Goal: Task Accomplishment & Management: Manage account settings

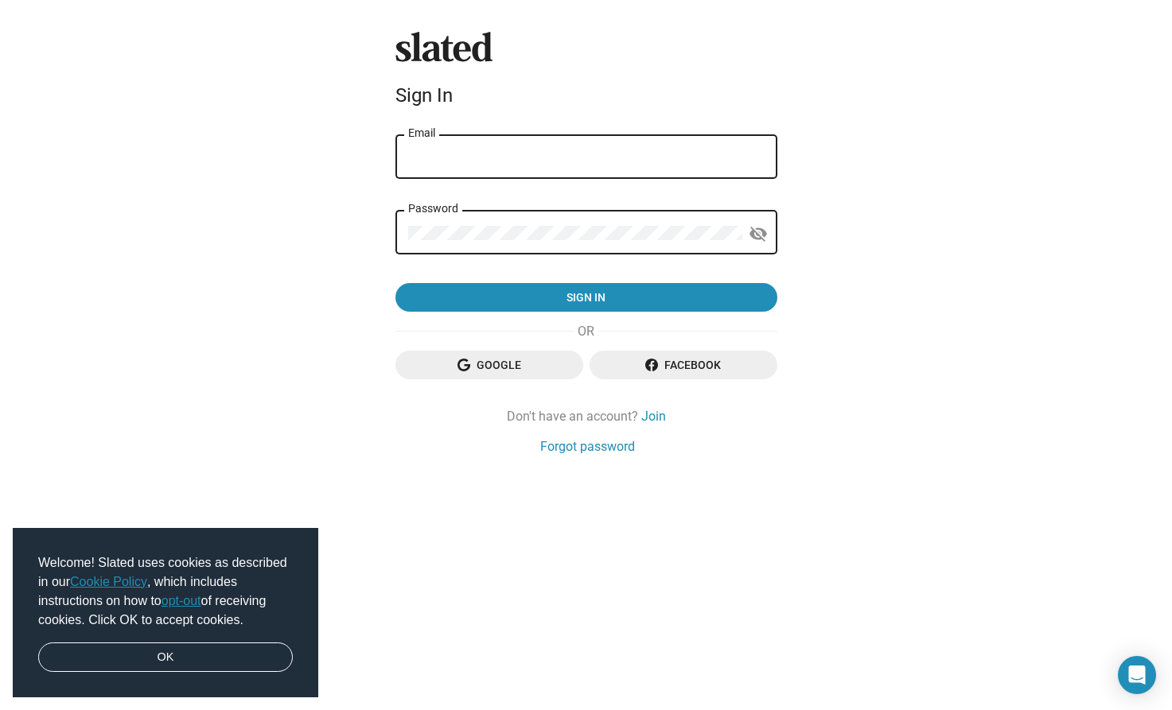
type input "[PERSON_NAME][EMAIL_ADDRESS][DOMAIN_NAME]"
click at [572, 166] on div "[PERSON_NAME][EMAIL_ADDRESS][DOMAIN_NAME] Email" at bounding box center [586, 155] width 356 height 47
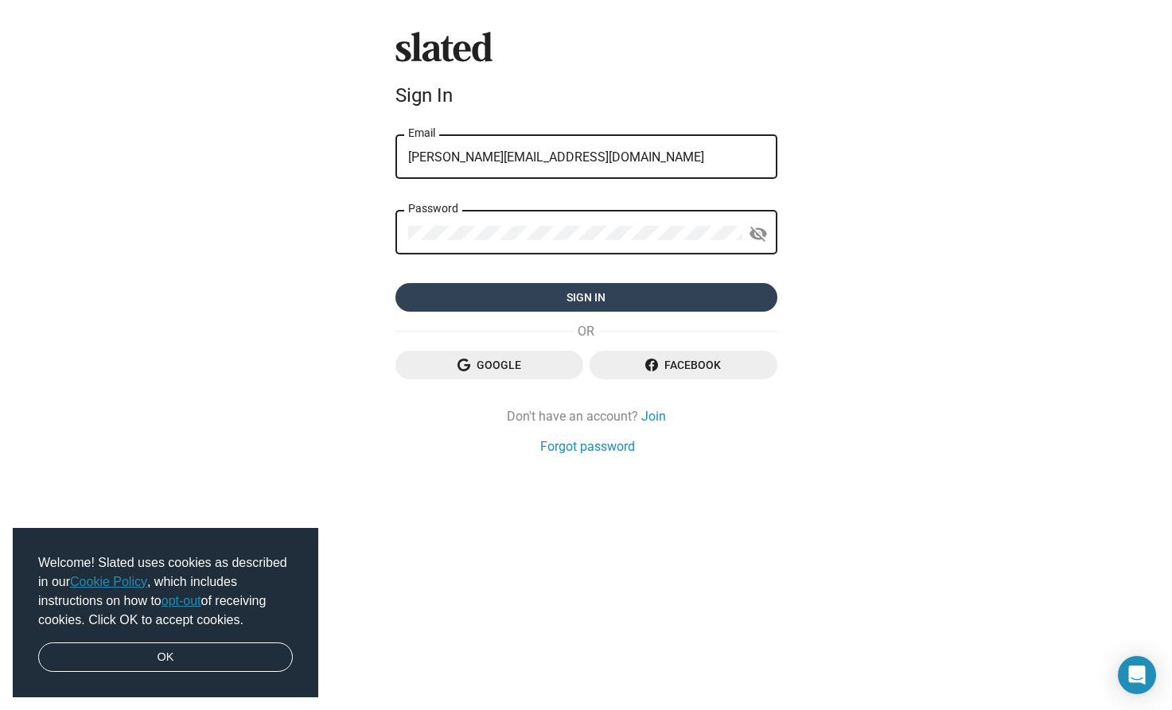
click at [596, 299] on span "Sign in" at bounding box center [586, 297] width 356 height 29
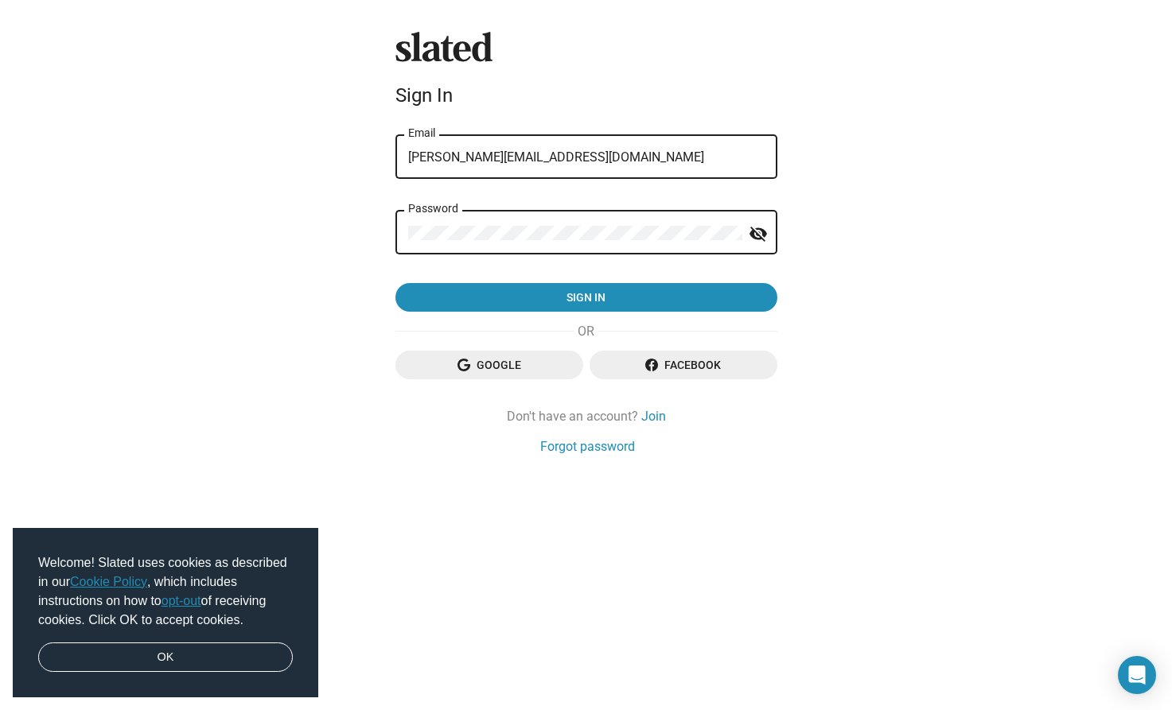
click at [549, 302] on form "[PERSON_NAME][EMAIL_ADDRESS][DOMAIN_NAME] Email Password visibility_off Sign in" at bounding box center [586, 222] width 382 height 181
click at [804, 309] on div "Slated Sign In [PERSON_NAME][EMAIL_ADDRESS][DOMAIN_NAME] Email Password visibil…" at bounding box center [586, 355] width 1172 height 710
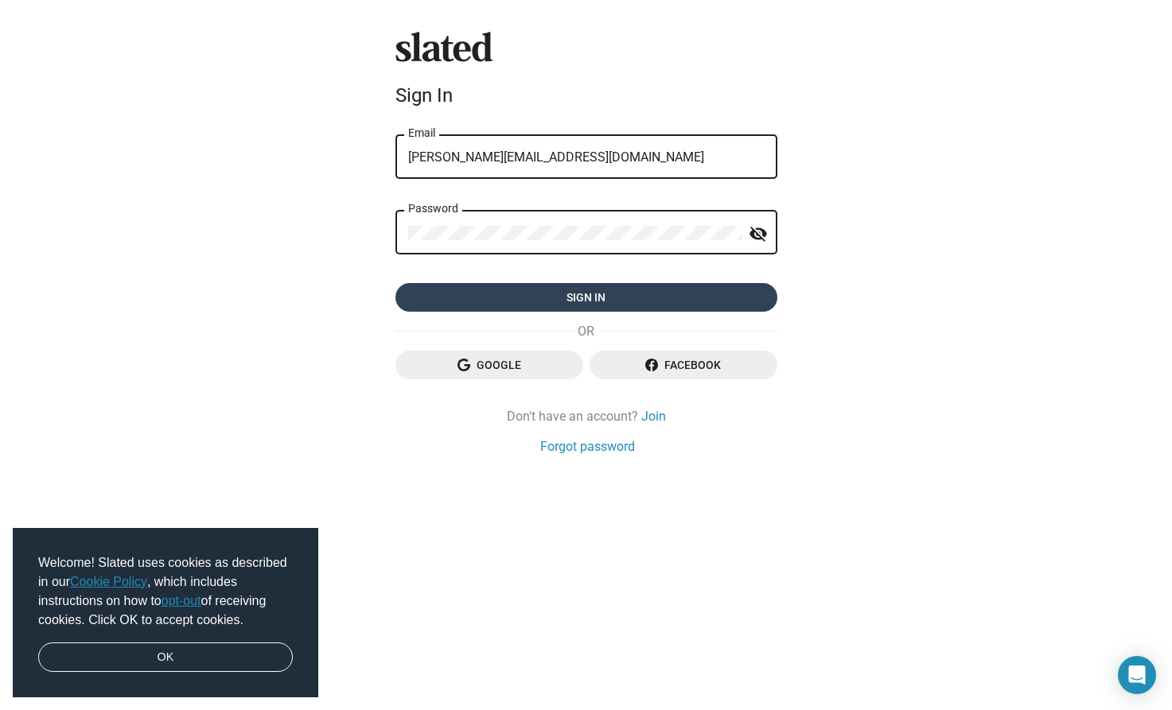
click at [768, 303] on button "Sign in" at bounding box center [586, 297] width 382 height 29
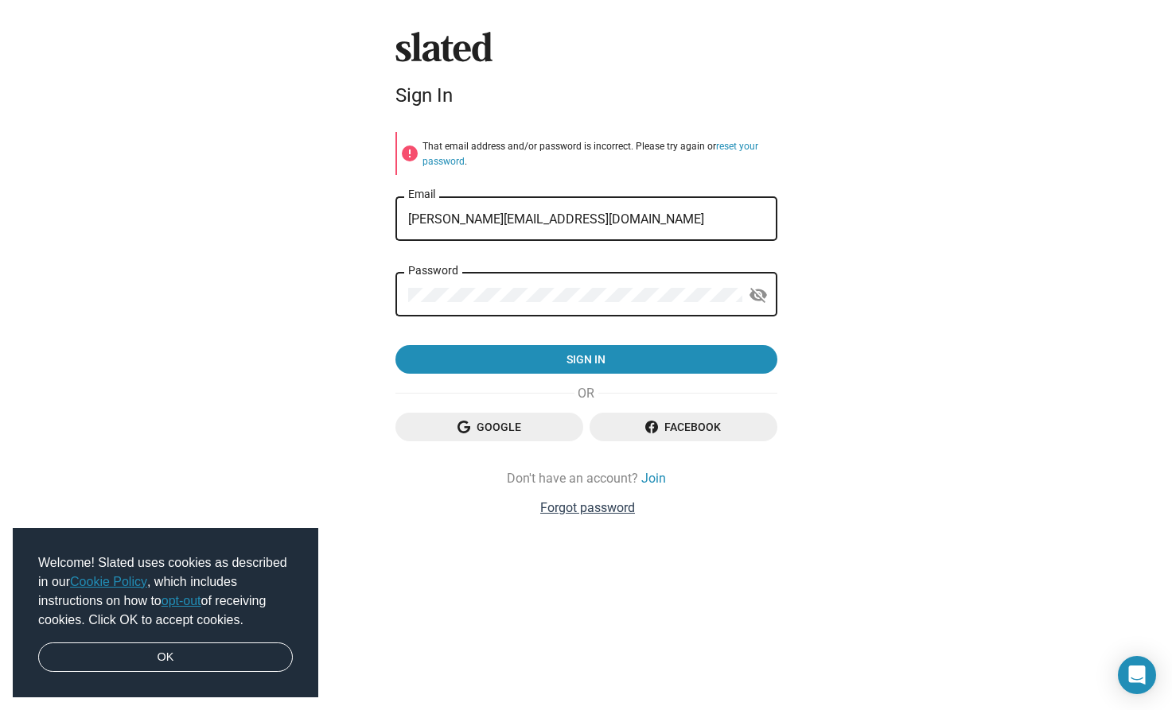
click at [607, 510] on link "Forgot password" at bounding box center [587, 508] width 95 height 17
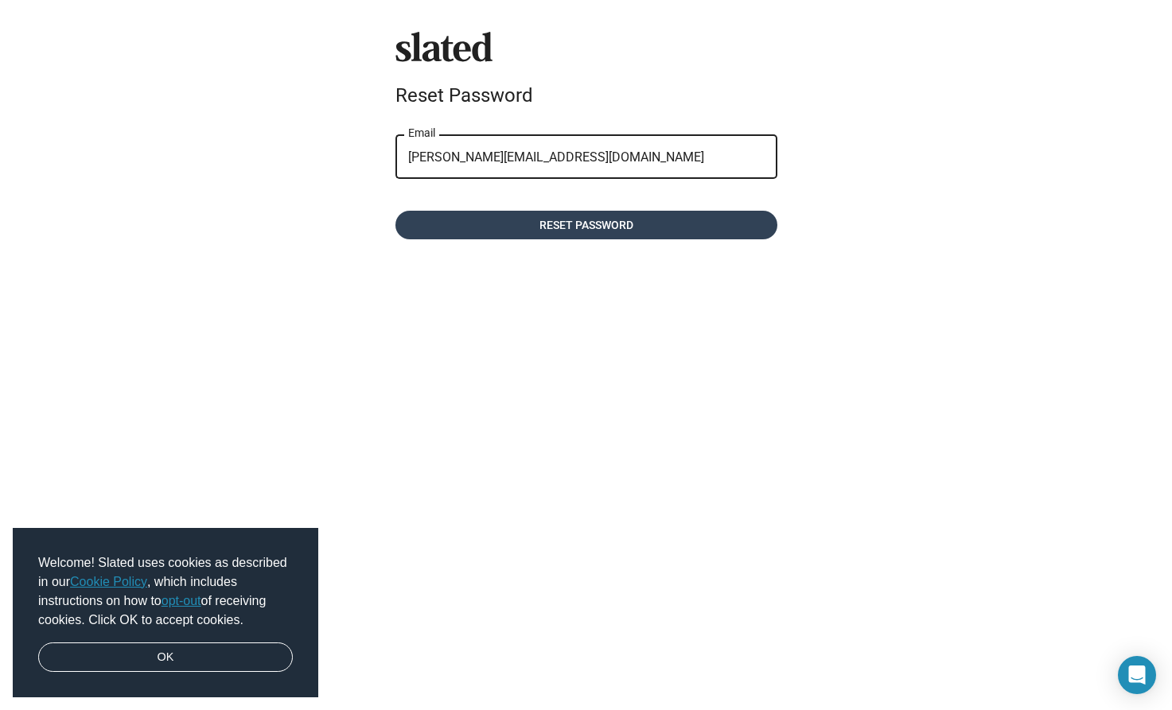
click at [626, 232] on span "Reset password" at bounding box center [586, 225] width 356 height 29
